Goal: Use online tool/utility: Utilize a website feature to perform a specific function

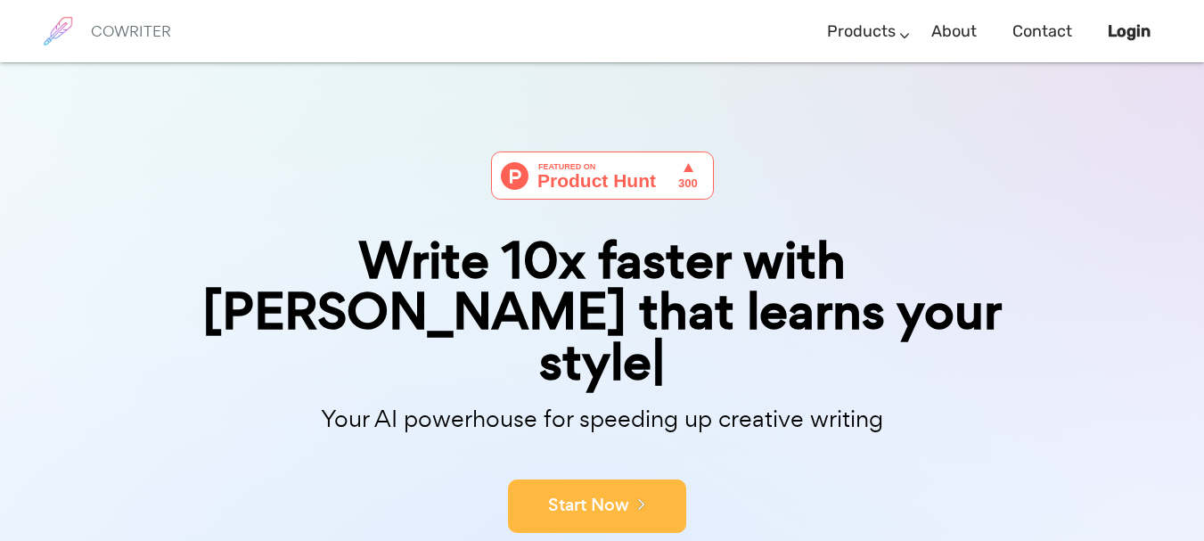
click at [606, 479] on button "Start Now" at bounding box center [597, 505] width 178 height 53
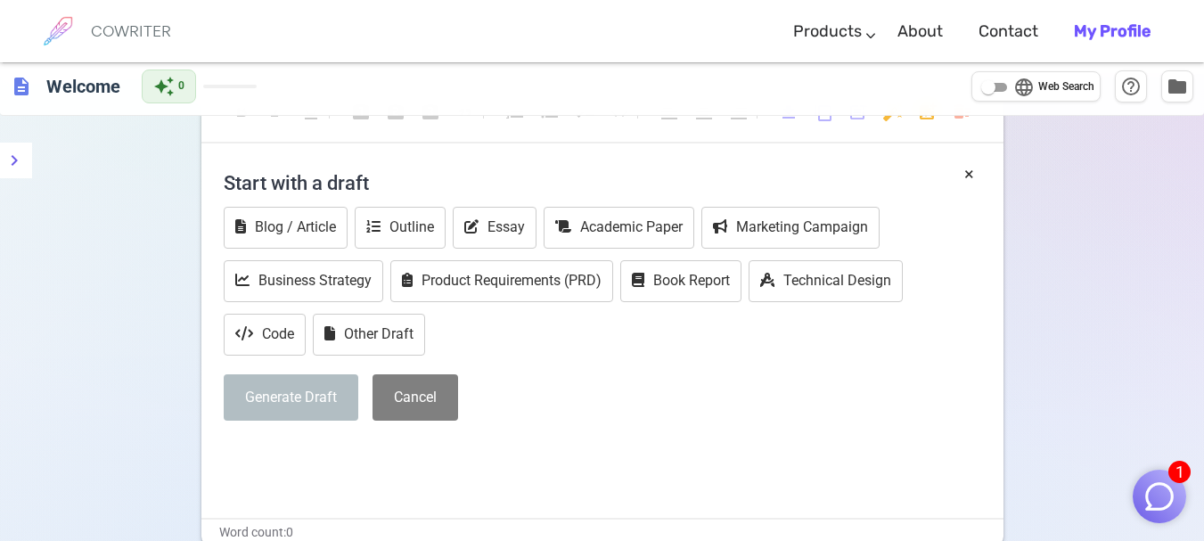
scroll to position [53, 0]
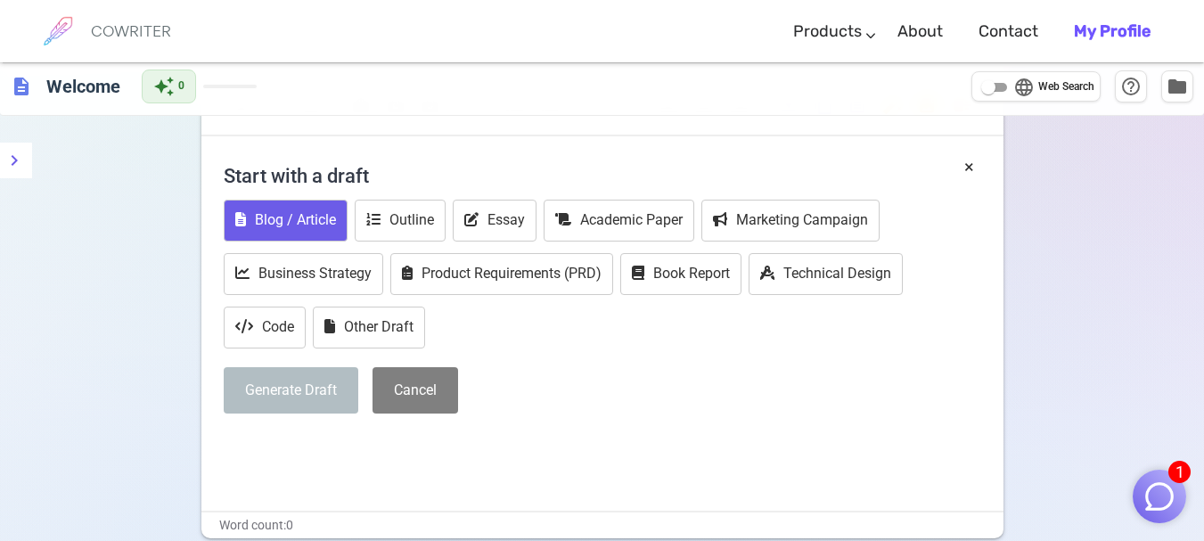
click at [298, 226] on button "Blog / Article" at bounding box center [286, 221] width 124 height 42
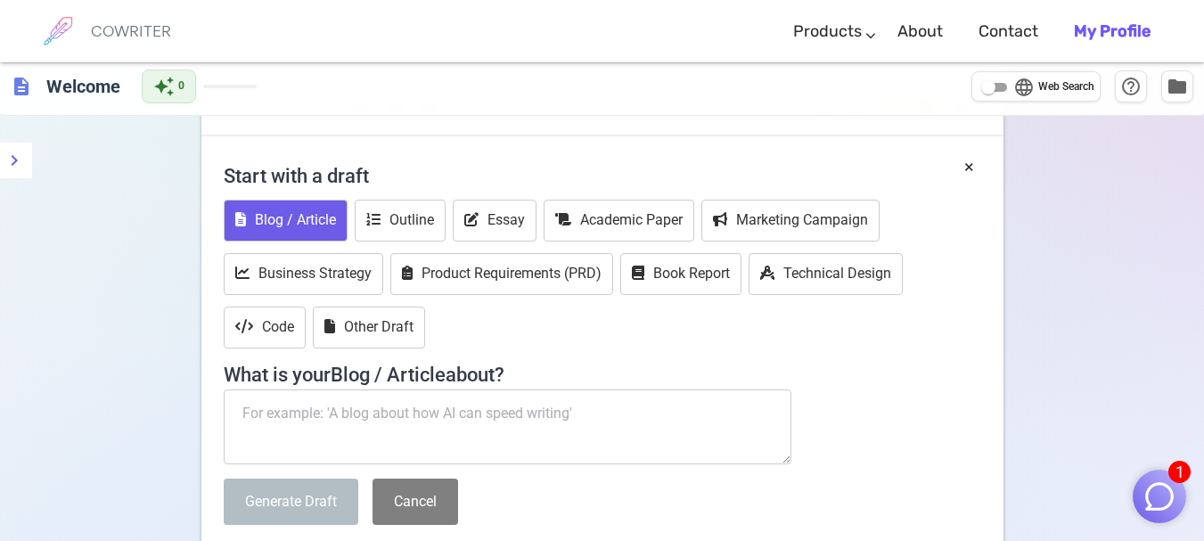
click at [448, 441] on textarea at bounding box center [508, 426] width 568 height 75
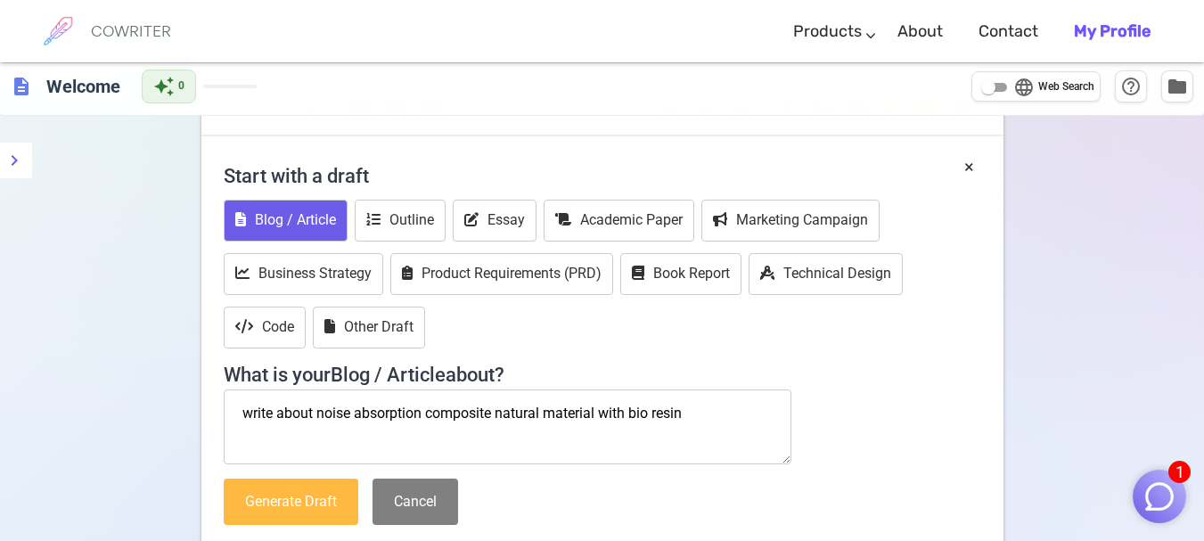
type textarea "write about noise absorption composite natural material with bio resin"
click at [337, 496] on button "Generate Draft" at bounding box center [291, 501] width 135 height 47
